Goal: Navigation & Orientation: Find specific page/section

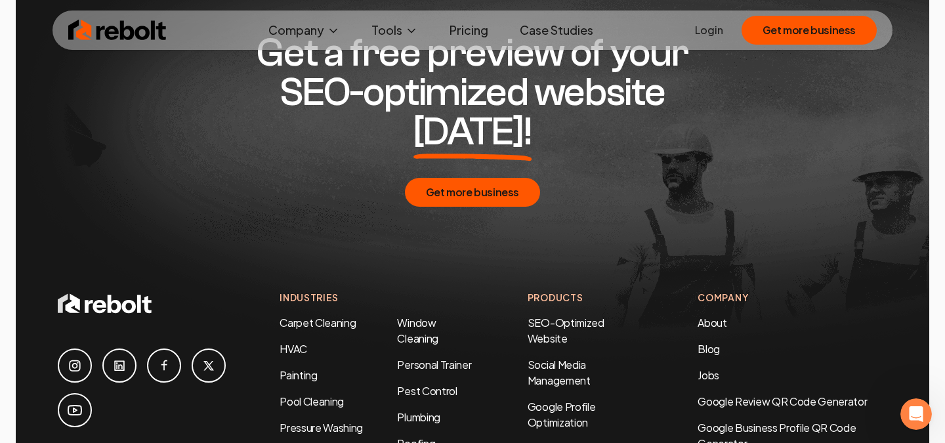
scroll to position [6107, 0]
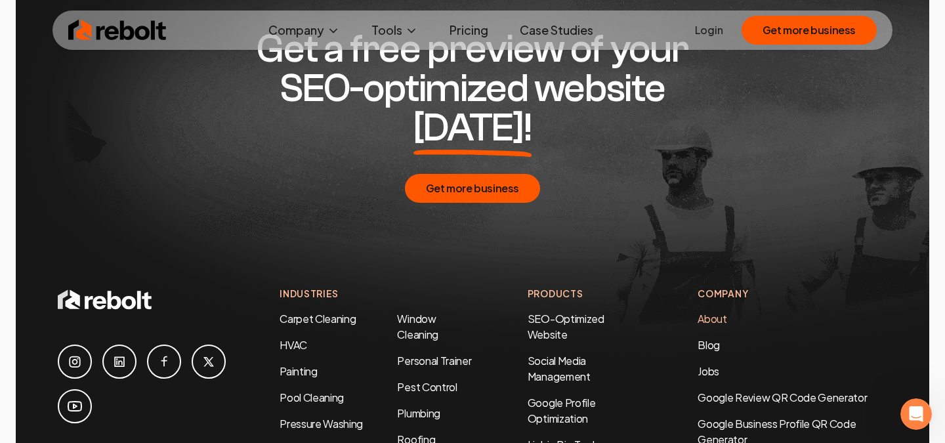
click at [717, 312] on link "About" at bounding box center [712, 319] width 29 height 14
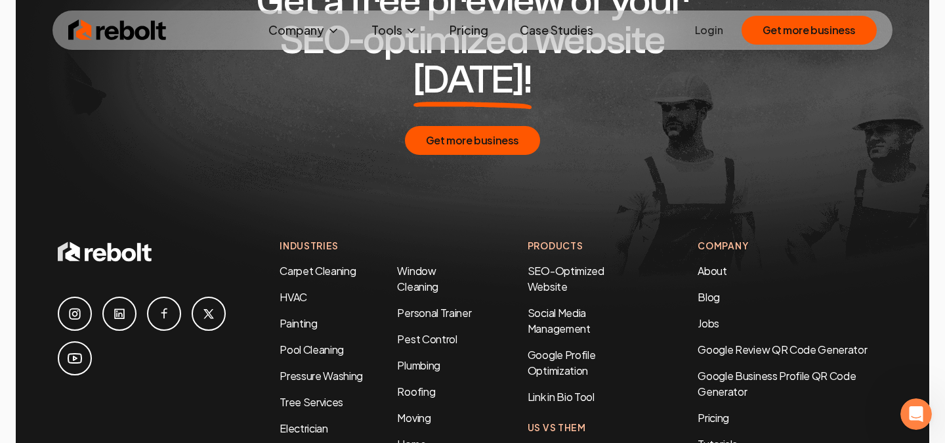
scroll to position [4388, 0]
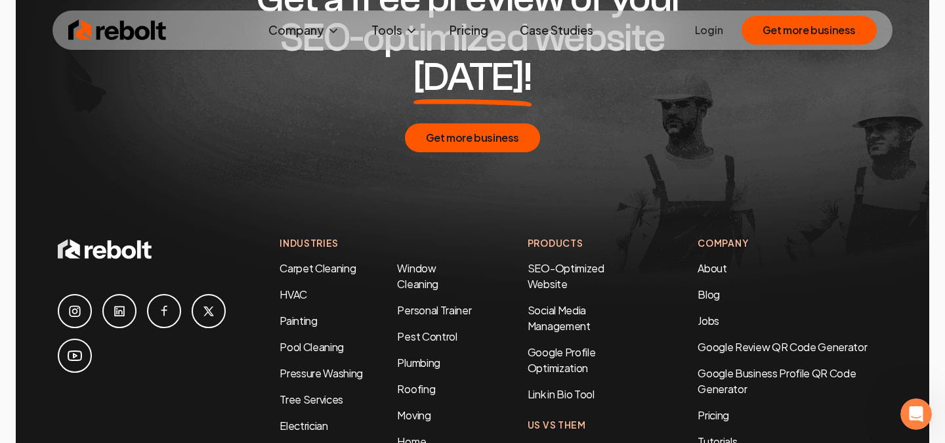
click at [127, 294] on link at bounding box center [119, 311] width 34 height 34
click at [135, 32] on img at bounding box center [117, 30] width 98 height 26
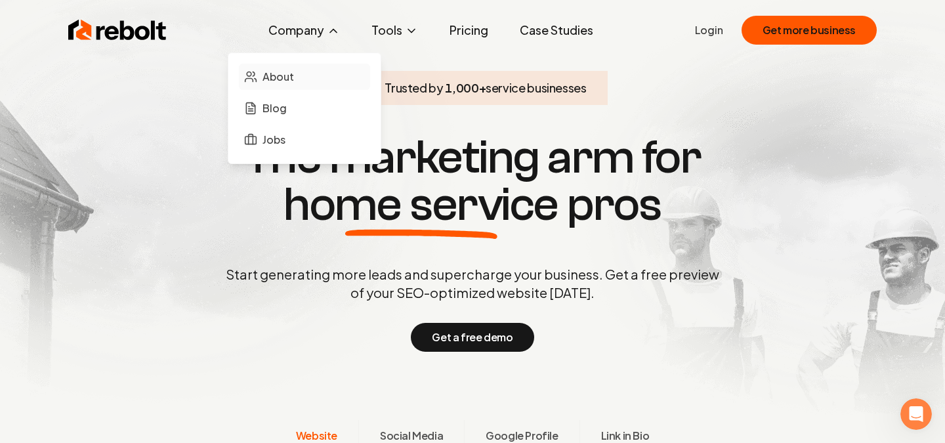
click at [304, 85] on link "About" at bounding box center [304, 77] width 131 height 26
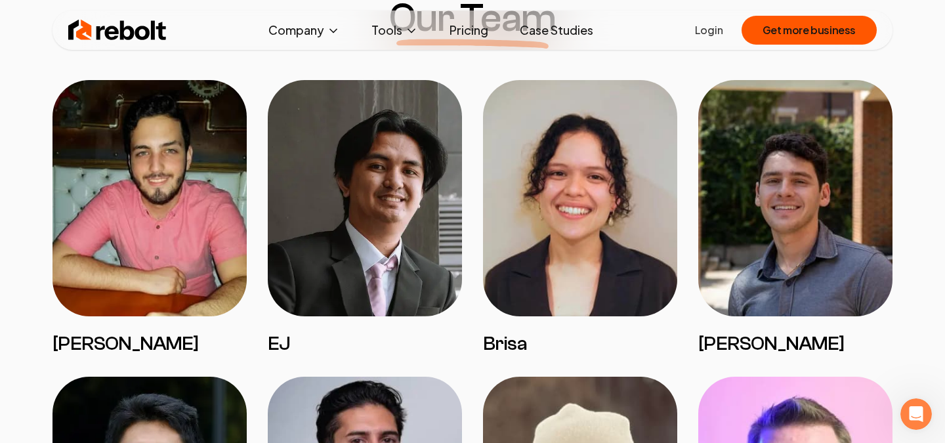
scroll to position [1088, 0]
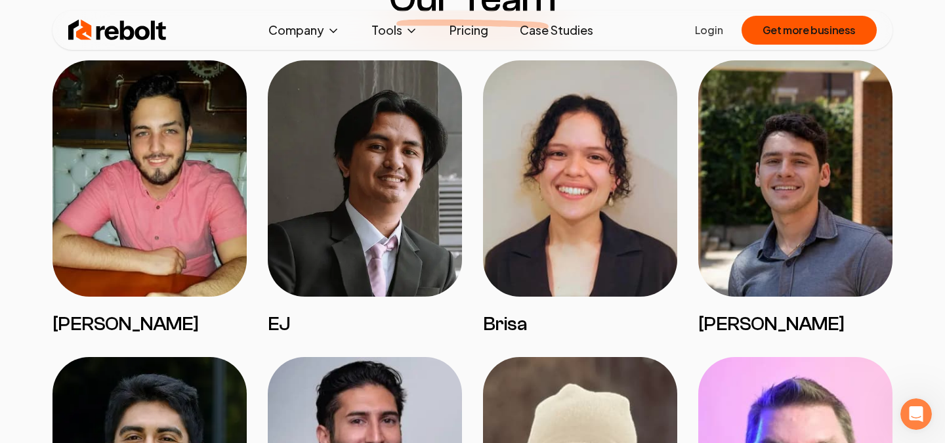
click at [105, 325] on h3 "[PERSON_NAME]" at bounding box center [150, 324] width 194 height 24
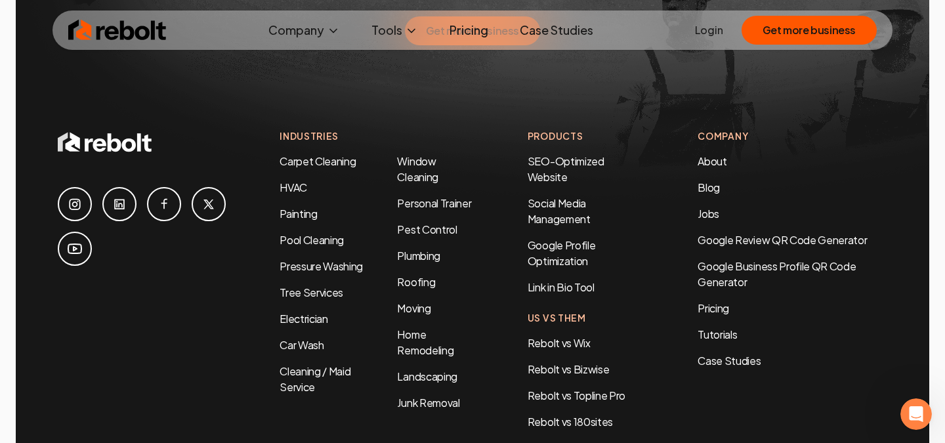
scroll to position [4496, 0]
click at [123, 199] on icon at bounding box center [119, 204] width 11 height 11
click at [116, 40] on img at bounding box center [117, 30] width 98 height 26
